Goal: Book appointment/travel/reservation

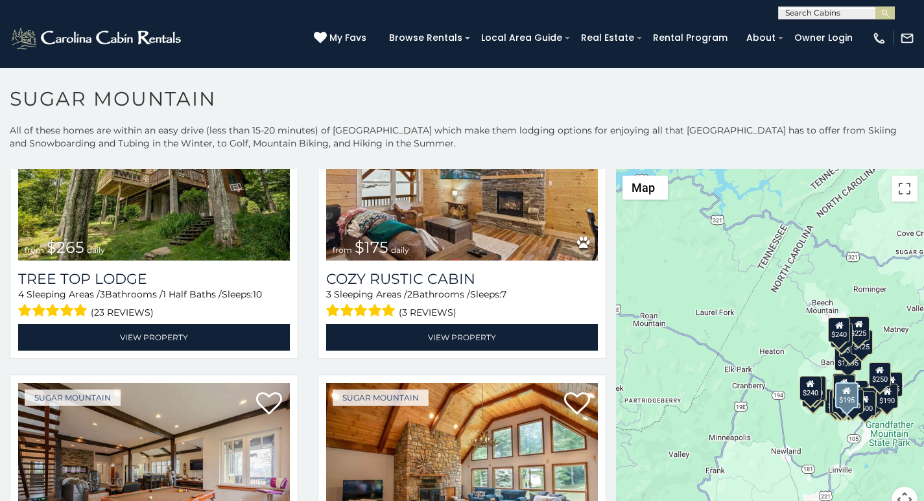
scroll to position [1081, 0]
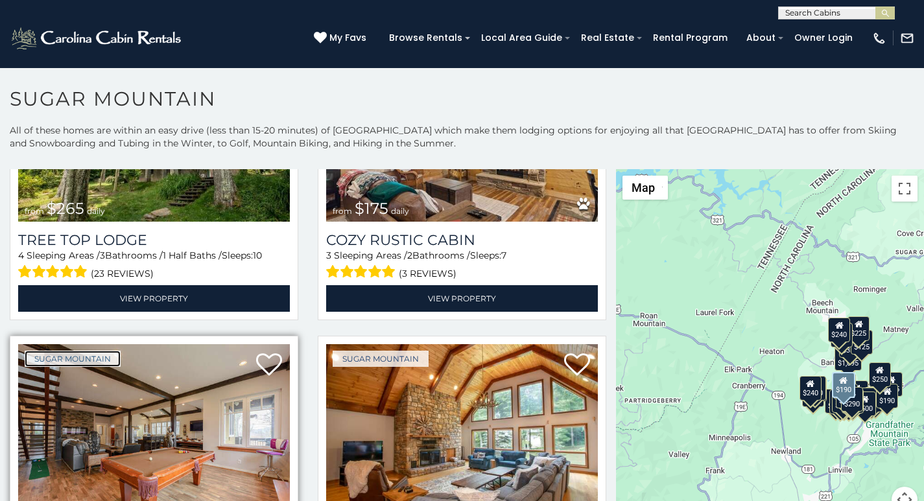
click at [34, 351] on link "Sugar Mountain" at bounding box center [73, 359] width 96 height 16
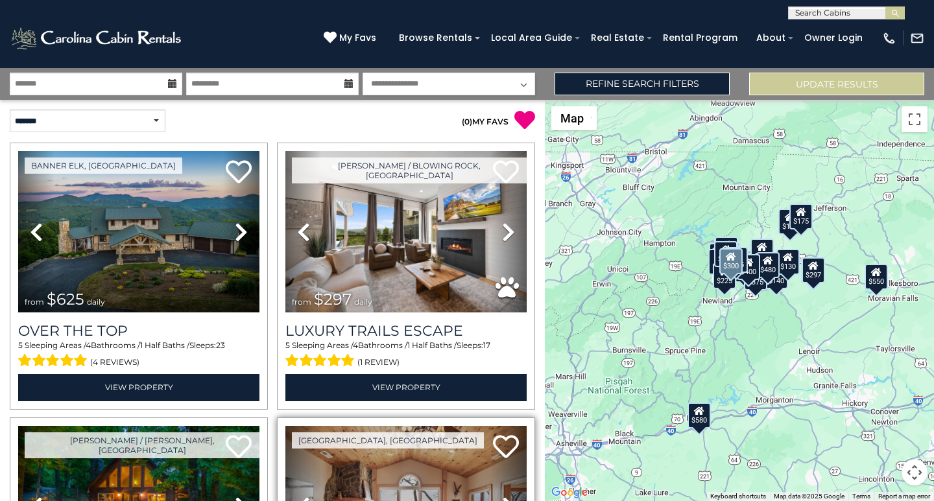
click at [285, 499] on link "Previous" at bounding box center [303, 506] width 36 height 161
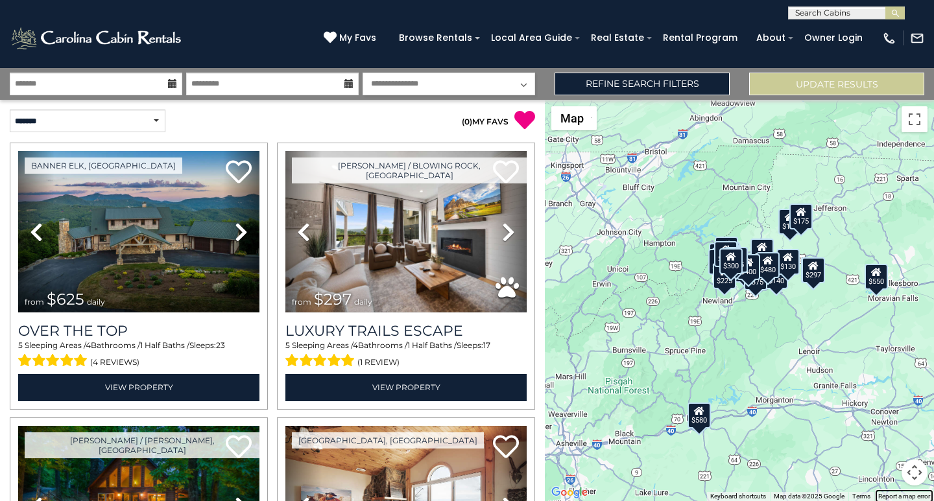
click at [881, 494] on link "Report a map error" at bounding box center [904, 496] width 52 height 7
